Goal: Transaction & Acquisition: Purchase product/service

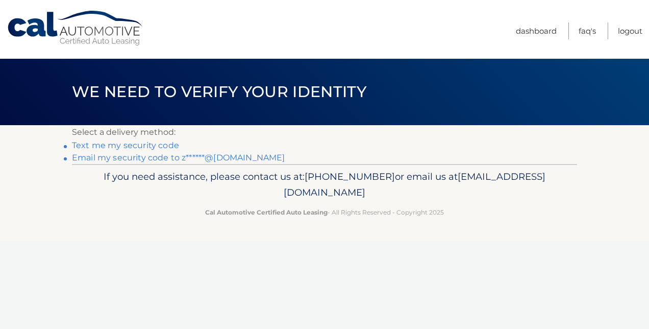
click at [141, 143] on link "Text me my security code" at bounding box center [125, 145] width 107 height 10
click at [111, 155] on link "Email my security code to z******@hotmail.com" at bounding box center [178, 158] width 213 height 10
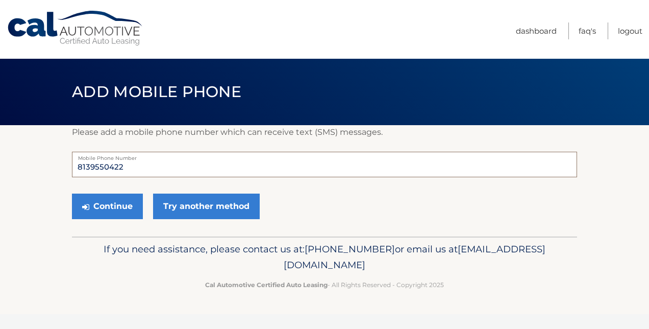
click at [154, 166] on input "8139550422" at bounding box center [324, 165] width 505 height 26
type input "813955042"
click at [0, 157] on html "Cal Automotive Menu Dashboard FAQ's Logout ×" at bounding box center [324, 164] width 649 height 329
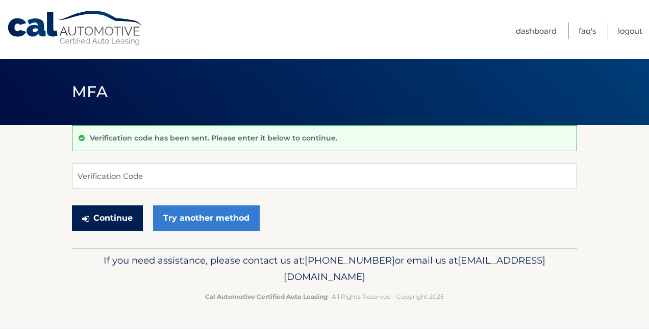
click at [108, 211] on button "Continue" at bounding box center [107, 218] width 71 height 26
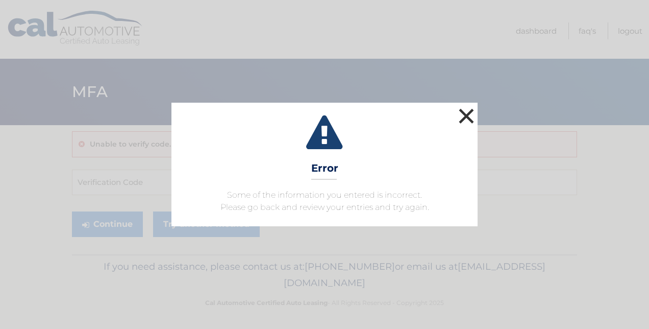
click at [469, 116] on button "×" at bounding box center [466, 116] width 20 height 20
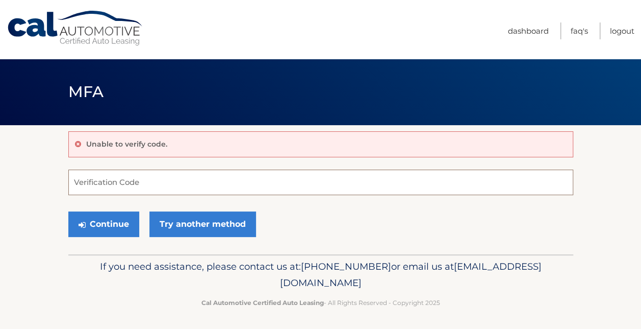
click at [152, 175] on input "Verification Code" at bounding box center [320, 182] width 505 height 26
paste input "434038"
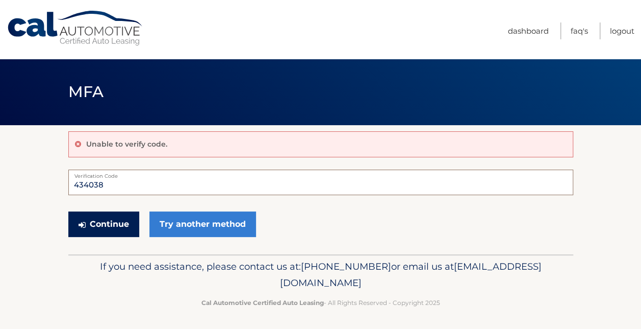
type input "434038"
click at [102, 221] on button "Continue" at bounding box center [103, 224] width 71 height 26
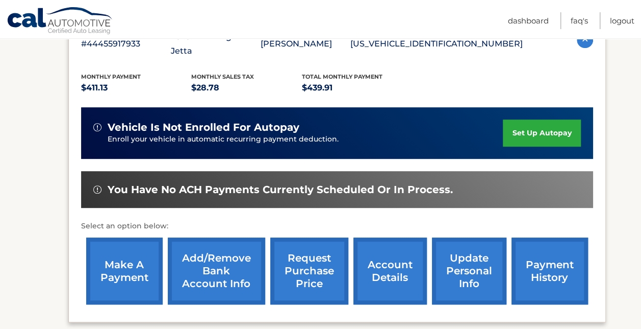
scroll to position [204, 0]
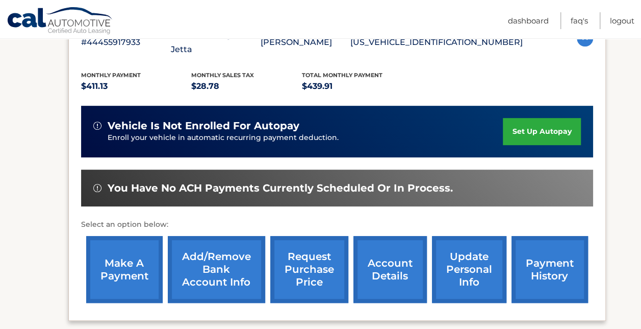
click at [136, 255] on link "make a payment" at bounding box center [124, 269] width 77 height 67
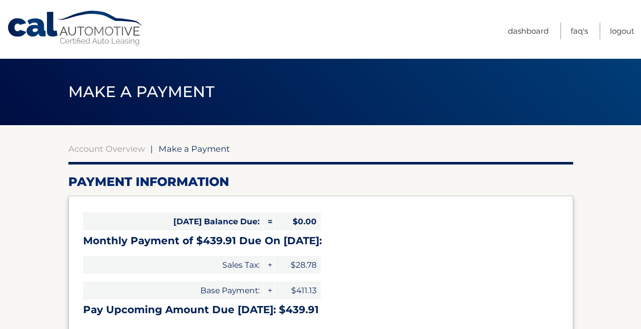
select select "ZTI0NzQyOTMtYmJjOC00MmIxLWIwNjAtMWJkYmFiMTY3MGQ3"
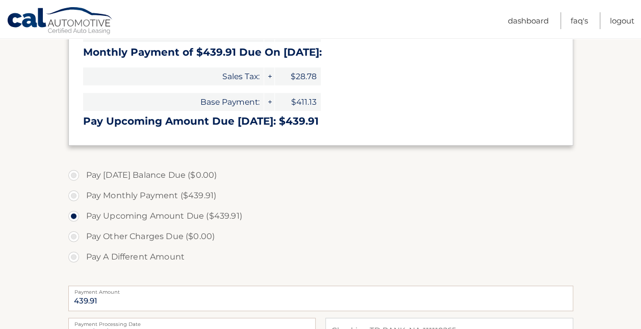
scroll to position [204, 0]
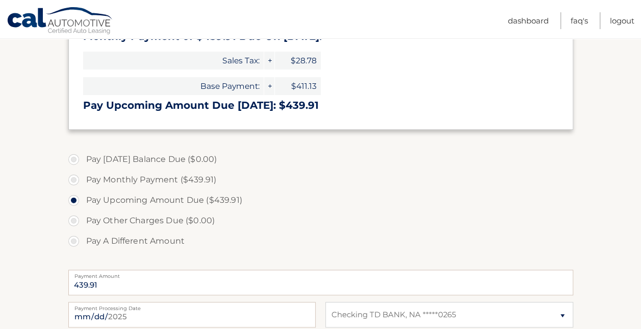
click at [76, 241] on label "Pay A Different Amount" at bounding box center [320, 241] width 505 height 20
click at [76, 241] on input "Pay A Different Amount" at bounding box center [77, 239] width 10 height 16
radio input "true"
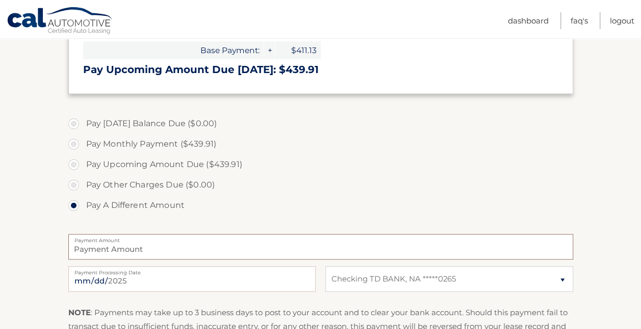
scroll to position [255, 0]
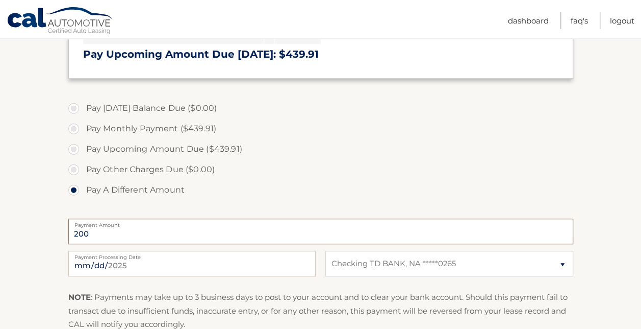
type input "200"
click at [320, 190] on label "Pay A Different Amount" at bounding box center [320, 190] width 505 height 20
click at [83, 190] on input "Pay A Different Amount" at bounding box center [77, 188] width 10 height 16
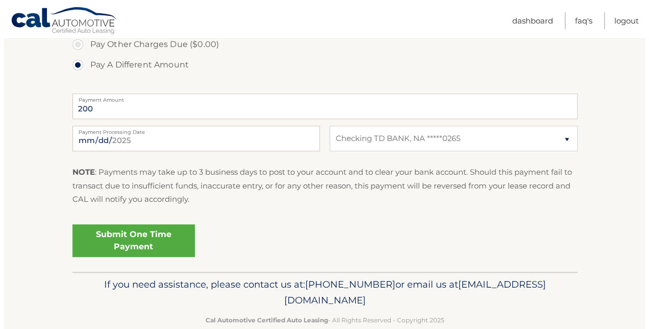
scroll to position [400, 0]
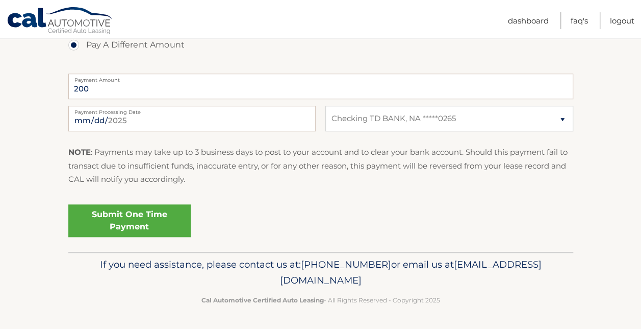
click at [154, 217] on link "Submit One Time Payment" at bounding box center [129, 220] width 122 height 33
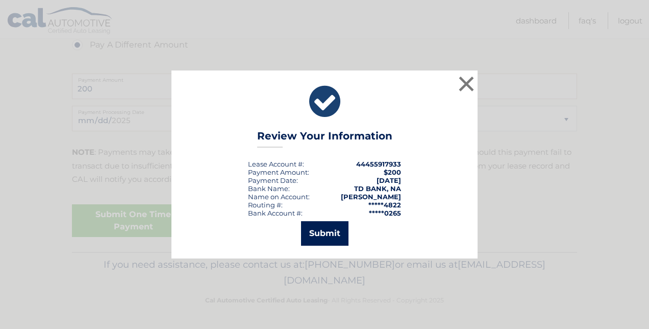
click at [324, 231] on button "Submit" at bounding box center [324, 233] width 47 height 24
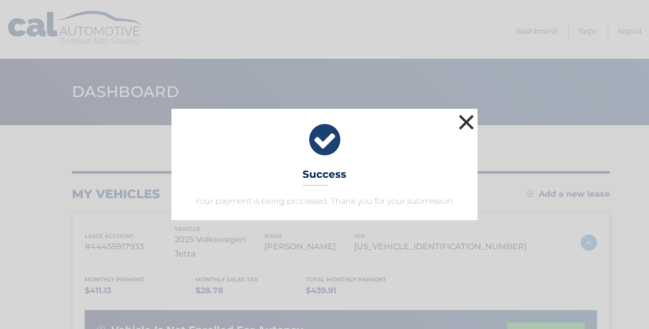
click at [469, 119] on button "×" at bounding box center [466, 122] width 20 height 20
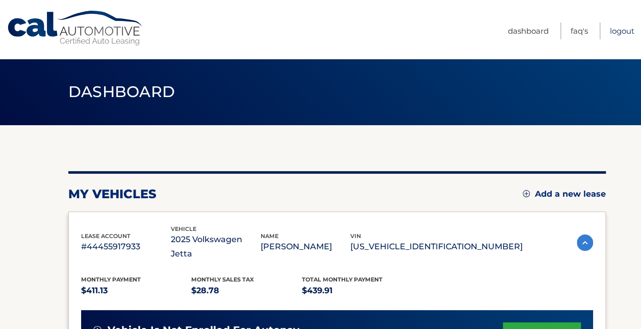
click at [614, 31] on link "Logout" at bounding box center [622, 30] width 24 height 17
